Goal: Task Accomplishment & Management: Manage account settings

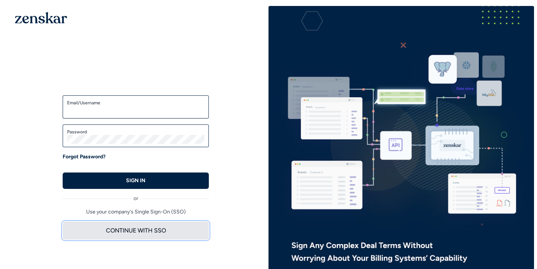
click at [131, 239] on button "CONTINUE WITH SSO" at bounding box center [136, 231] width 146 height 18
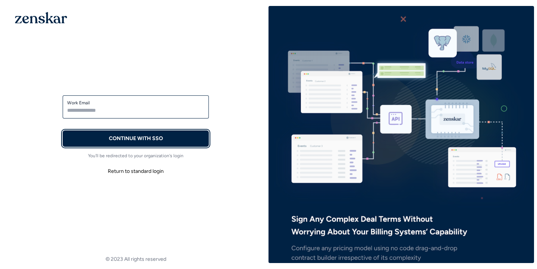
click at [138, 135] on p "CONTINUE WITH SSO" at bounding box center [136, 138] width 54 height 7
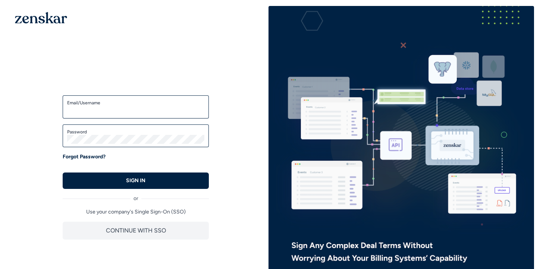
click at [118, 105] on label "Email/Username" at bounding box center [135, 103] width 137 height 6
click at [118, 106] on input "Email/Username" at bounding box center [135, 110] width 137 height 9
type input "**********"
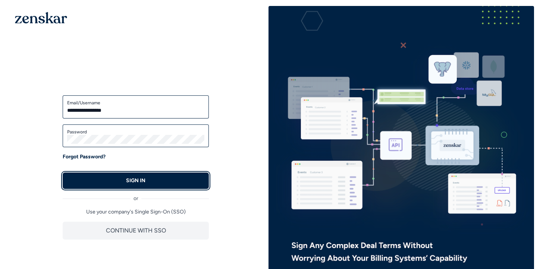
click at [140, 178] on p "SIGN IN" at bounding box center [135, 180] width 19 height 7
